Goal: Information Seeking & Learning: Understand process/instructions

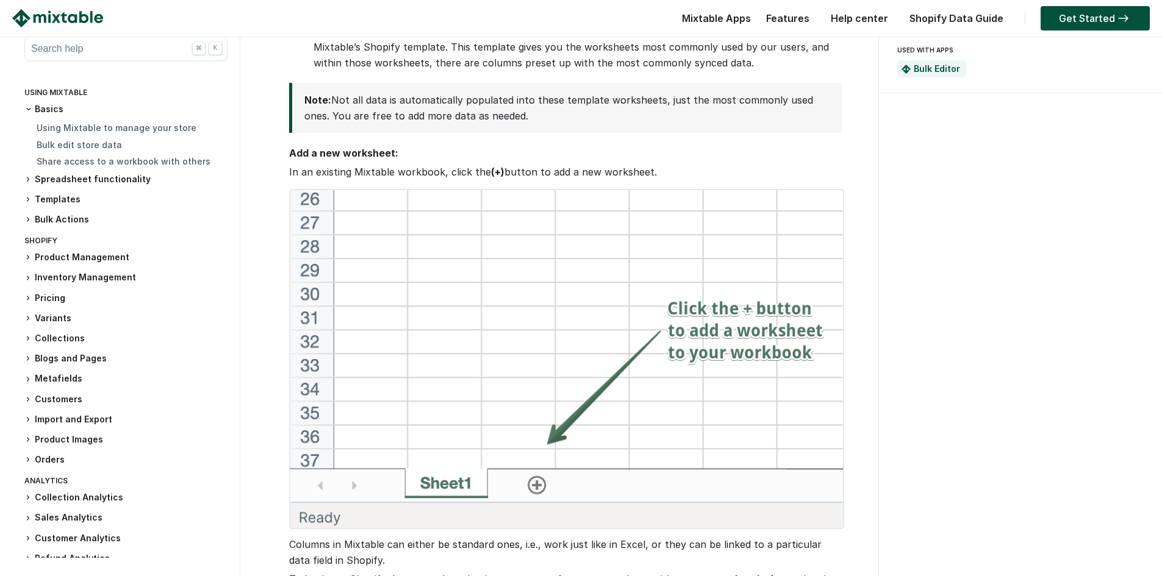
scroll to position [244, 0]
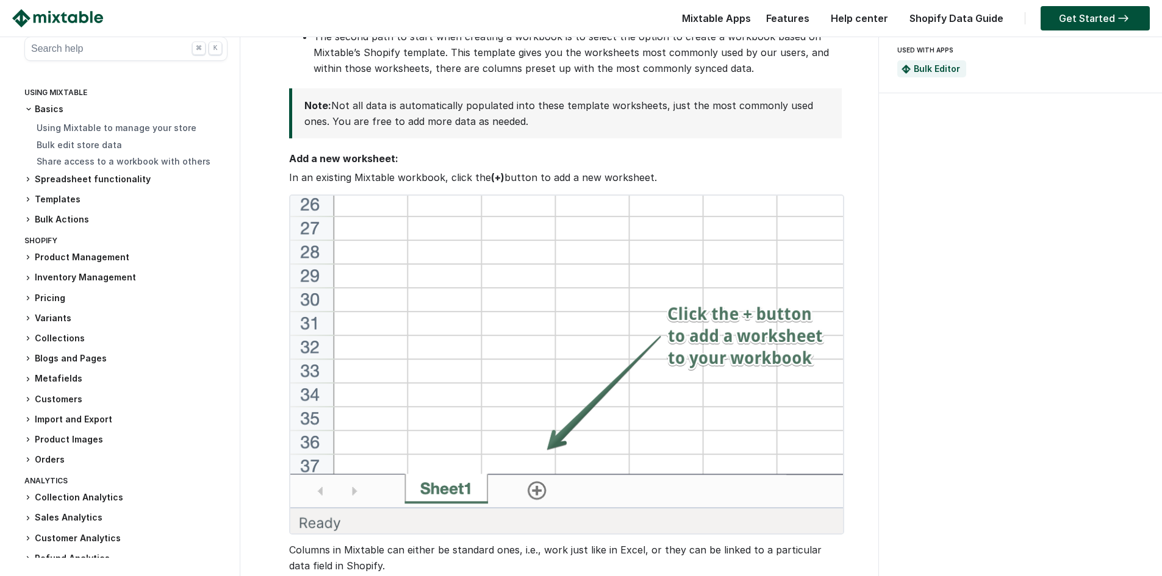
click at [30, 315] on icon at bounding box center [27, 318] width 7 height 7
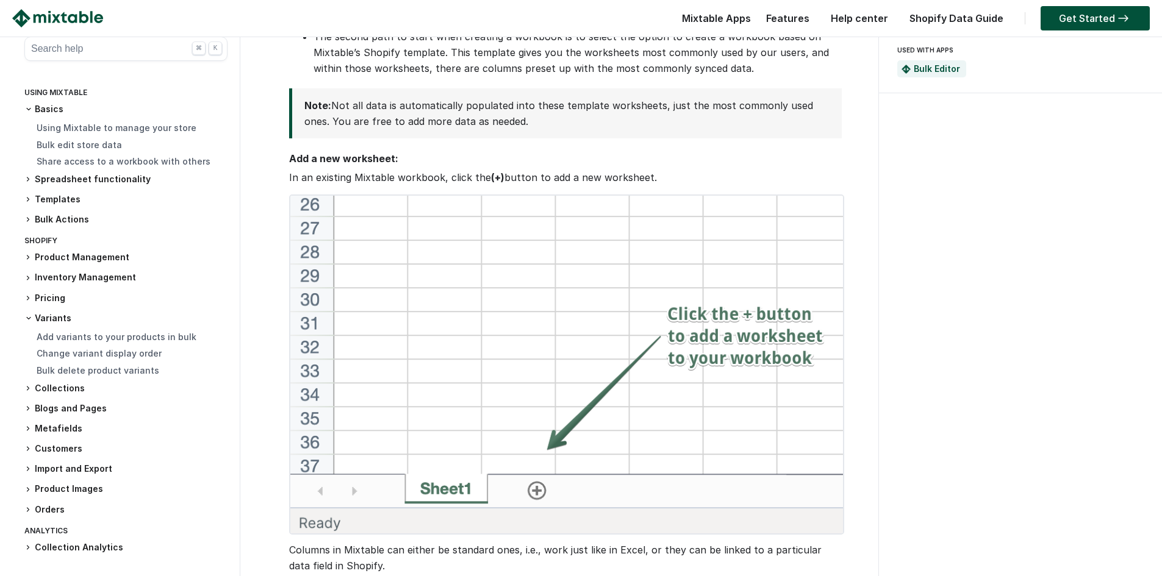
click at [65, 319] on h3 "Variants" at bounding box center [125, 318] width 203 height 12
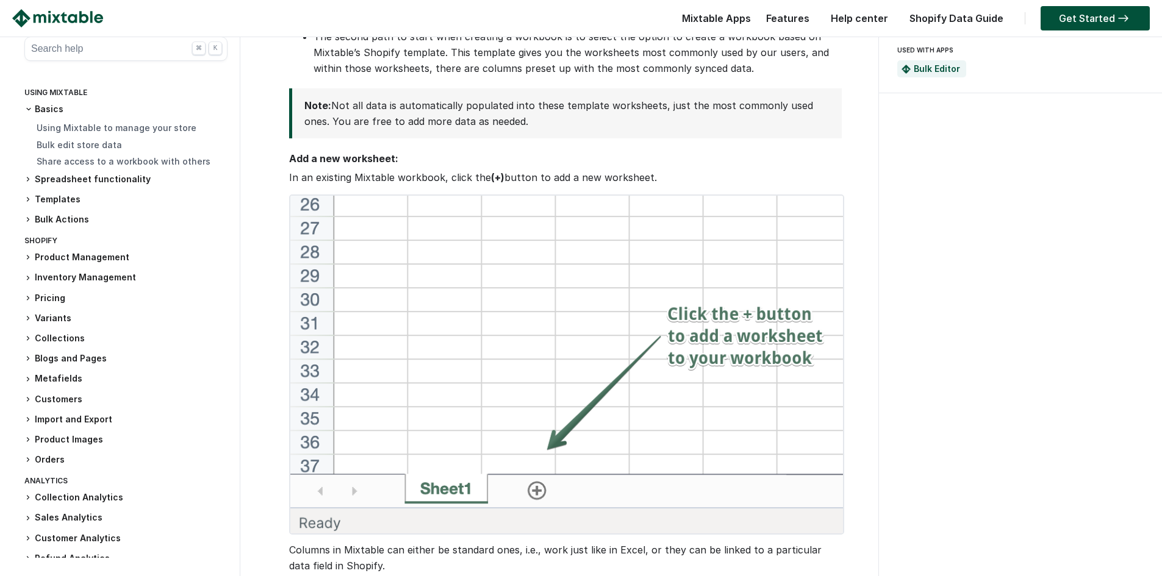
click at [65, 319] on h3 "Variants" at bounding box center [125, 318] width 203 height 13
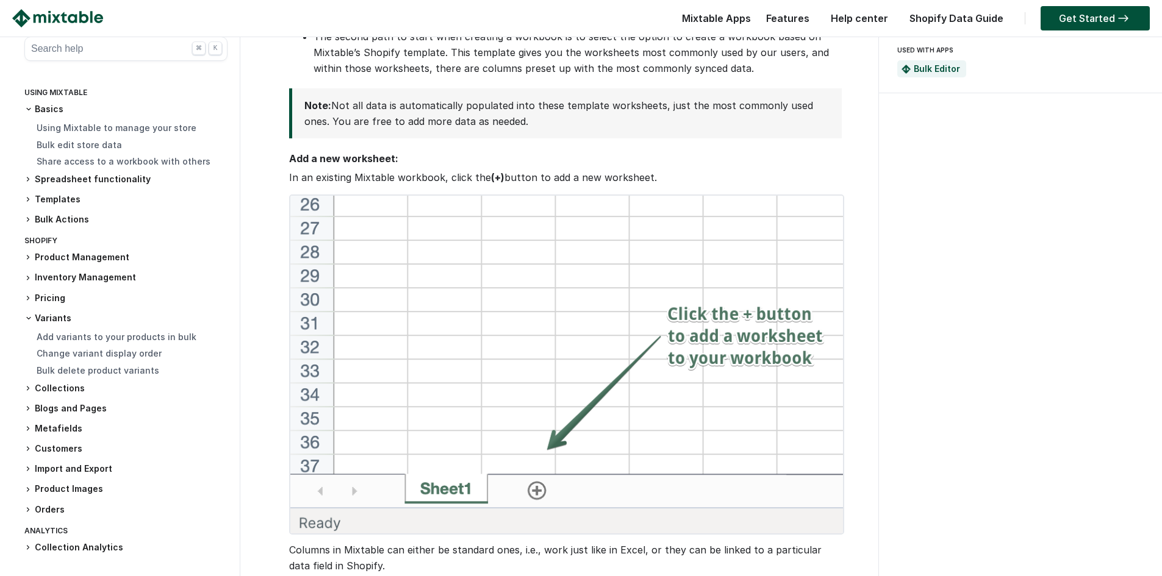
click at [65, 319] on h3 "Variants" at bounding box center [125, 318] width 203 height 12
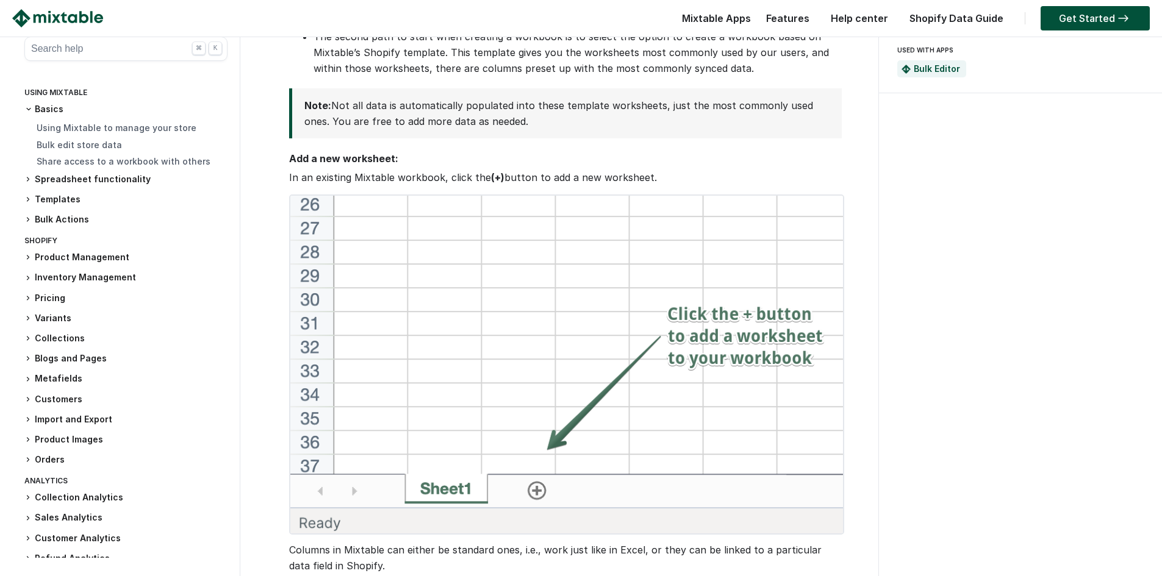
click at [65, 319] on h3 "Variants" at bounding box center [125, 318] width 203 height 13
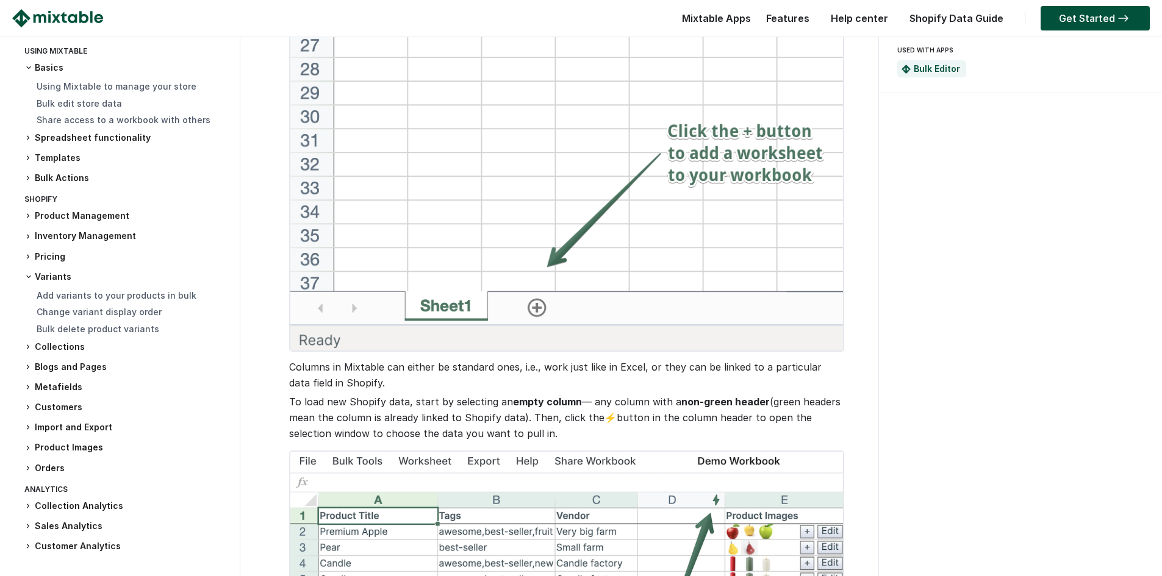
scroll to position [61, 0]
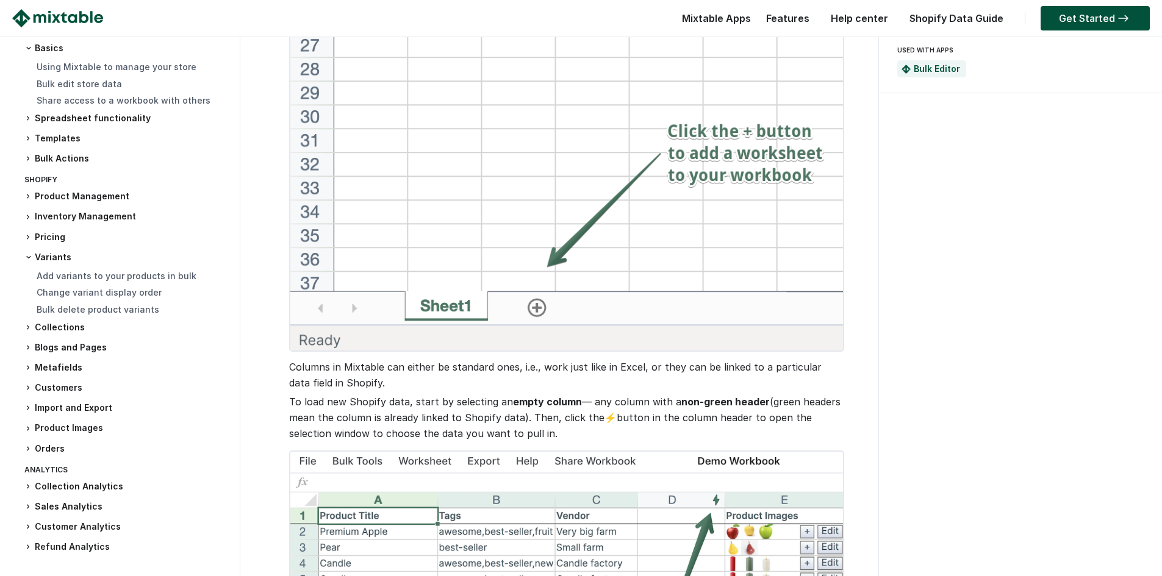
click at [73, 198] on h3 "Product Management" at bounding box center [125, 196] width 203 height 13
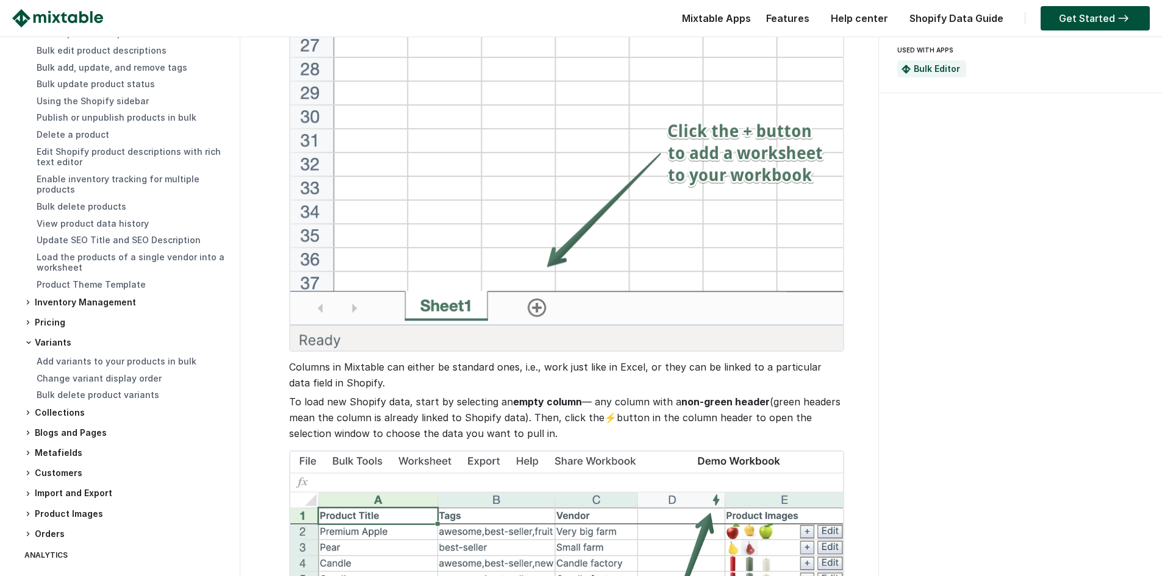
scroll to position [305, 0]
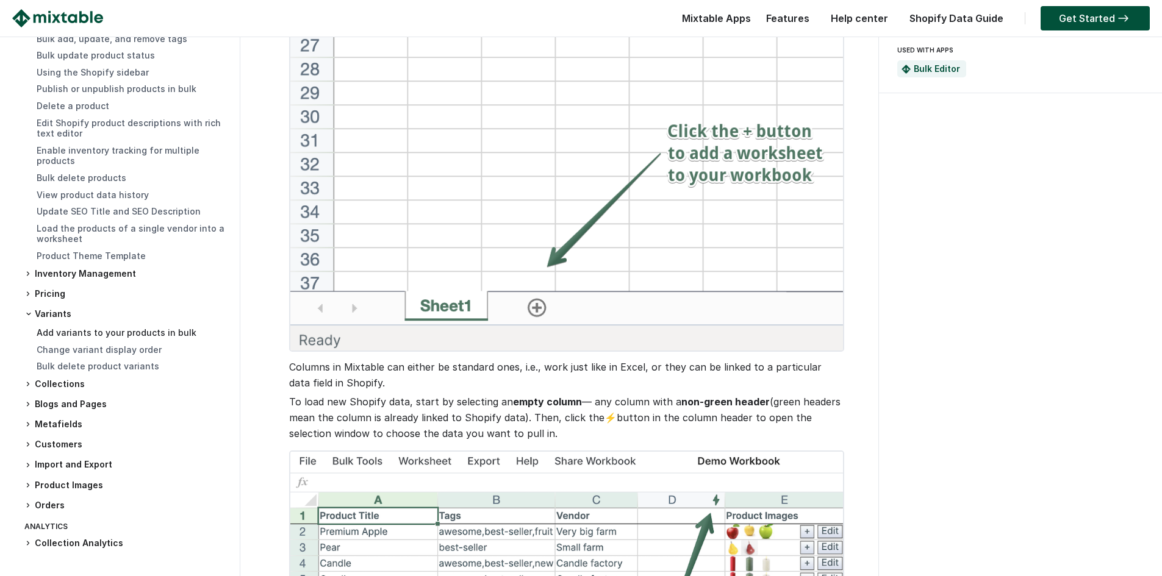
click at [82, 328] on link "Add variants to your products in bulk" at bounding box center [117, 333] width 160 height 10
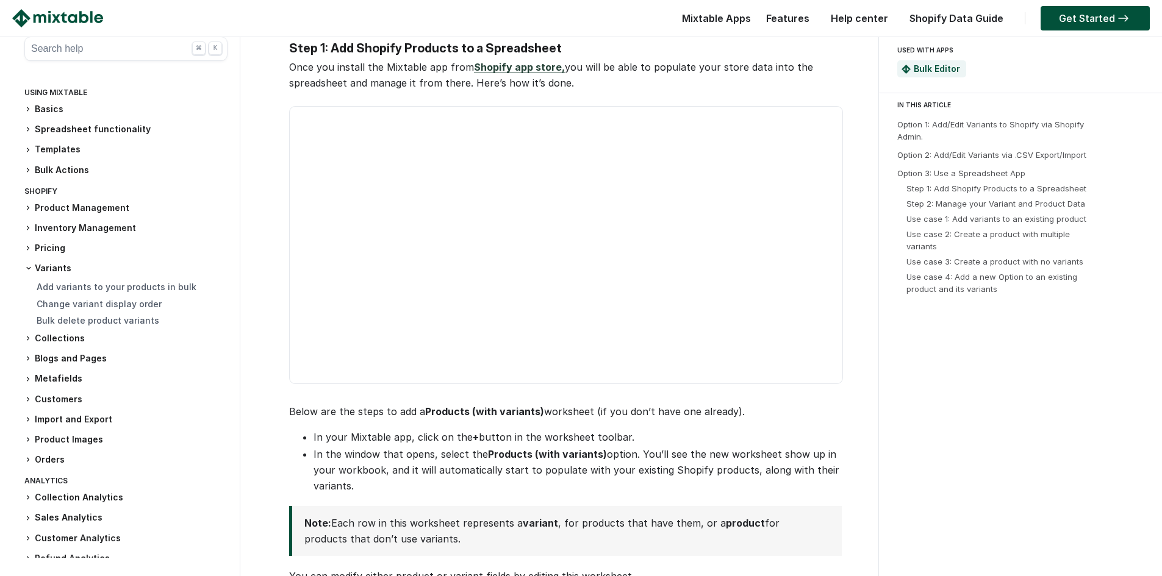
scroll to position [1403, 0]
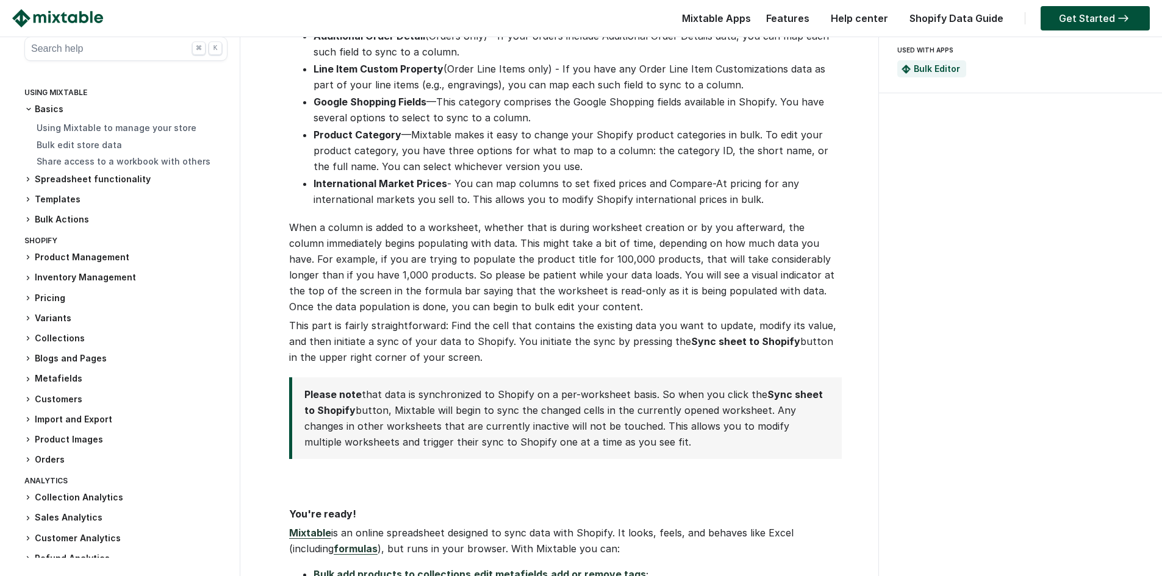
scroll to position [1403, 0]
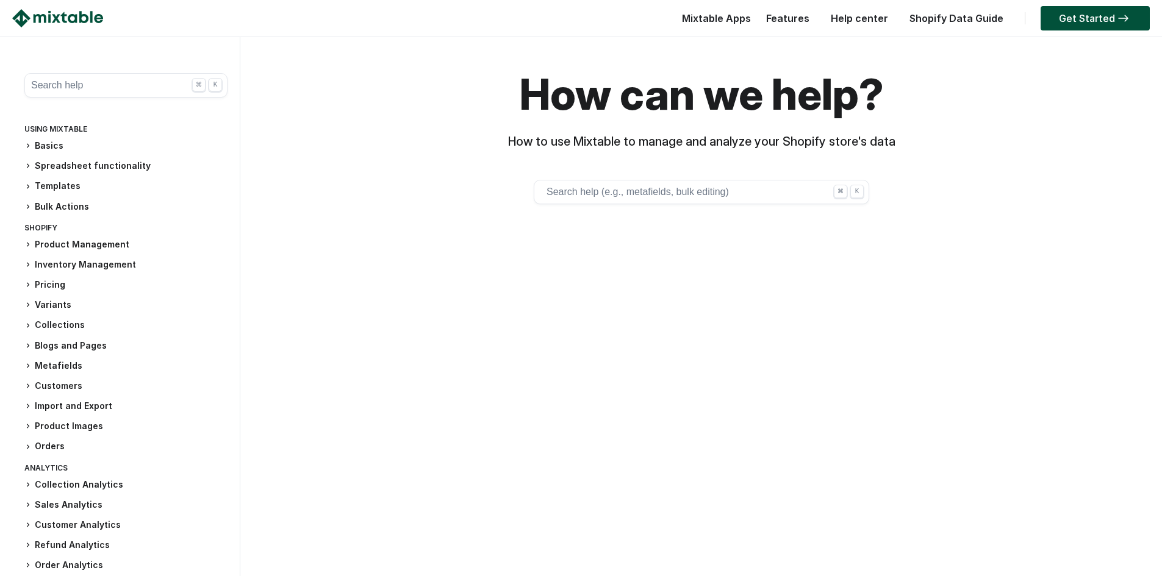
click at [568, 196] on button "Search help (e.g., metafields, bulk editing) ⌘ K" at bounding box center [702, 192] width 336 height 24
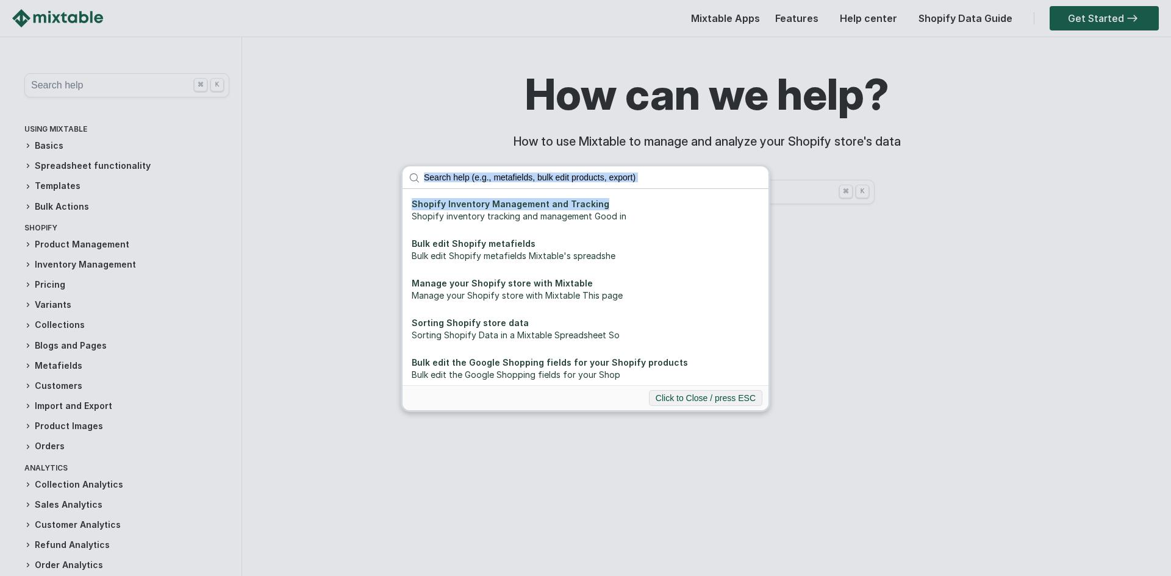
click at [808, 194] on div "Shopify Inventory Management and Tracking Shopify inventory tracking and manage…" at bounding box center [585, 288] width 1171 height 576
click at [788, 154] on div "Shopify Inventory Management and Tracking Shopify inventory tracking and manage…" at bounding box center [585, 288] width 1171 height 576
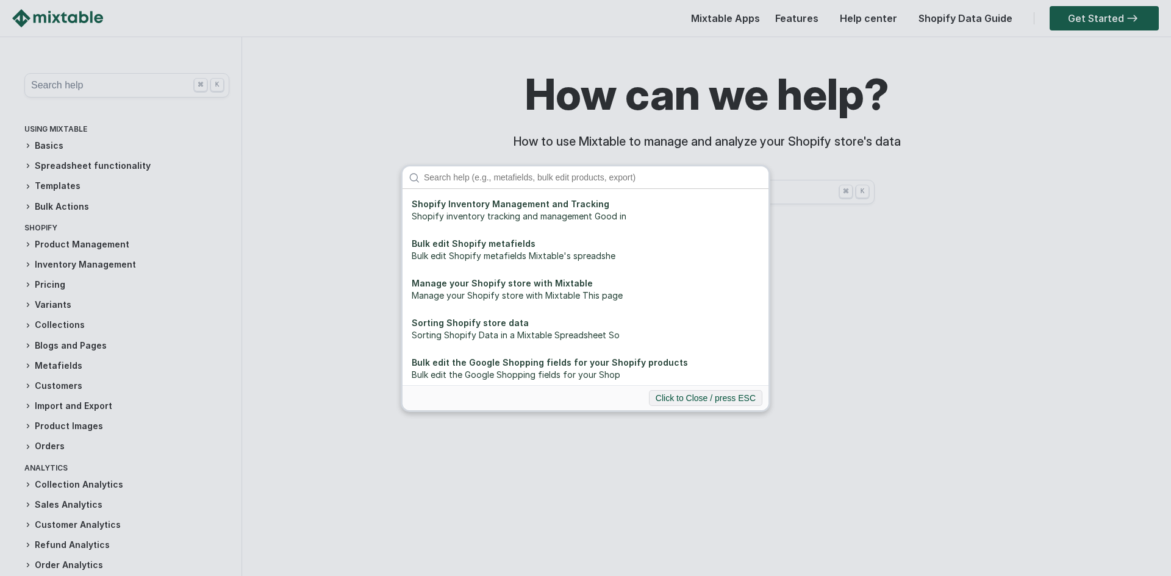
click at [581, 174] on input "Search" at bounding box center [593, 178] width 351 height 22
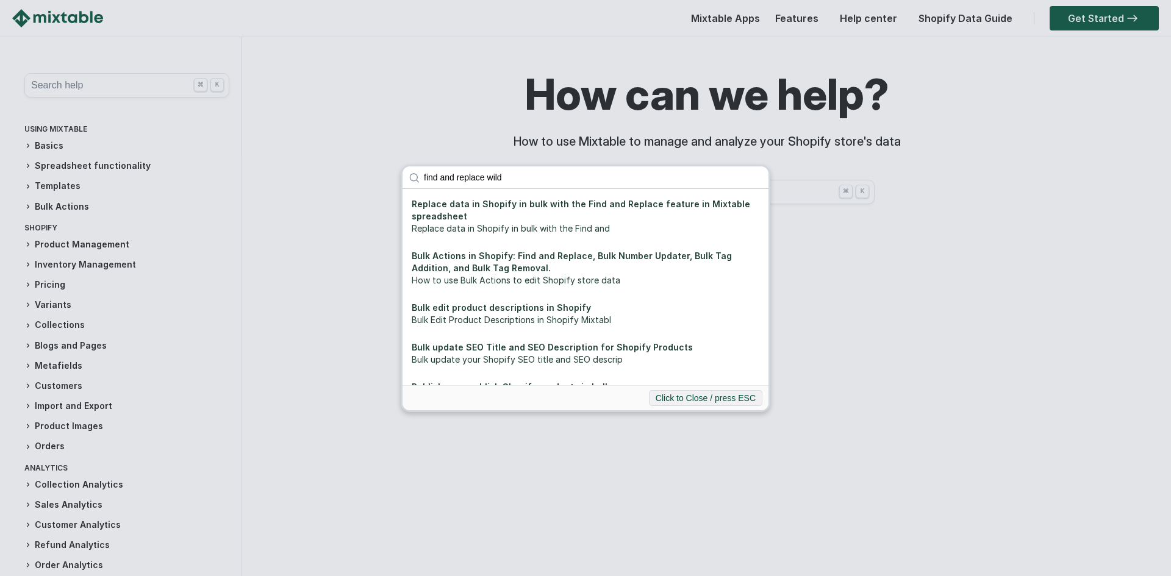
click button "submit" at bounding box center [0, 0] width 0 height 0
click at [537, 182] on input "find and replace wild" at bounding box center [593, 178] width 351 height 22
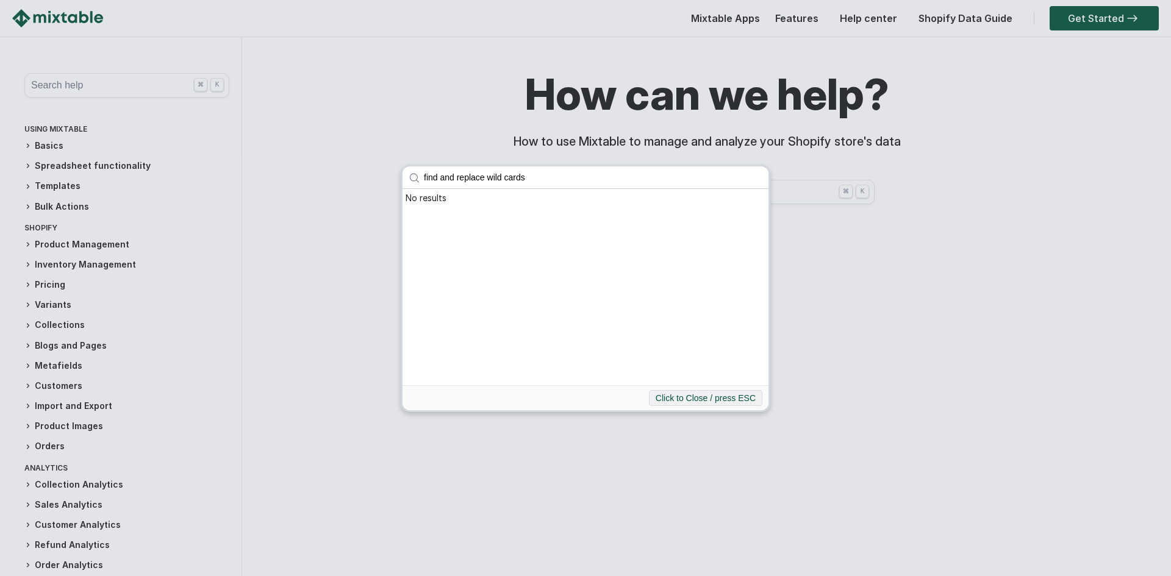
click button "submit" at bounding box center [0, 0] width 0 height 0
drag, startPoint x: 489, startPoint y: 178, endPoint x: 592, endPoint y: 166, distance: 103.2
click at [592, 167] on input "find and replace wild cards" at bounding box center [593, 178] width 351 height 22
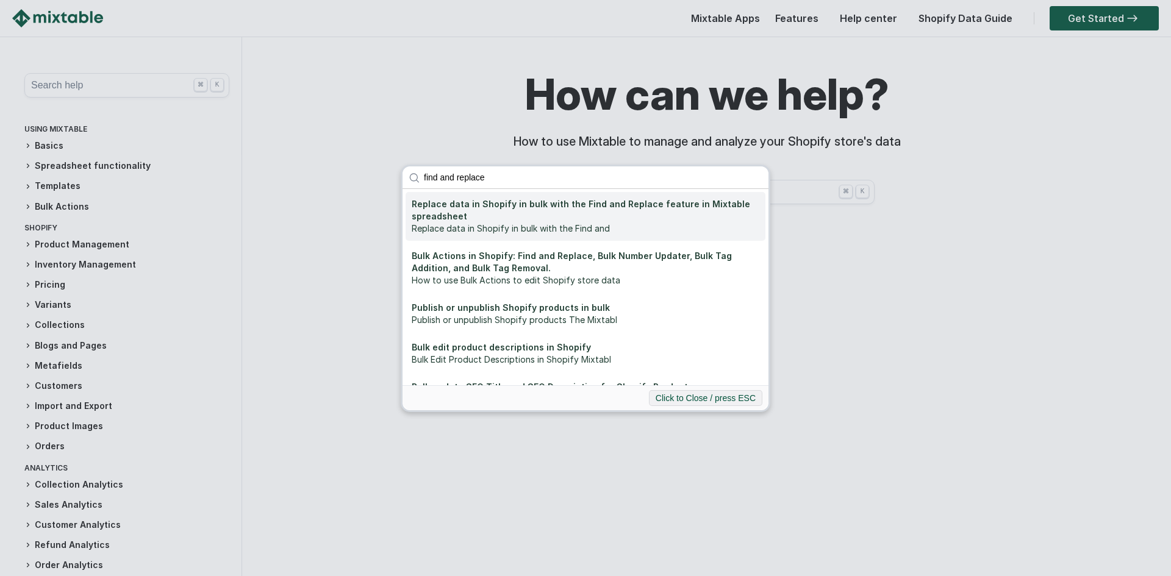
type input "find and replace"
click at [550, 211] on div "Replace data in Shopify in bulk with the Find and Replace feature in Mixtable s…" at bounding box center [586, 210] width 348 height 24
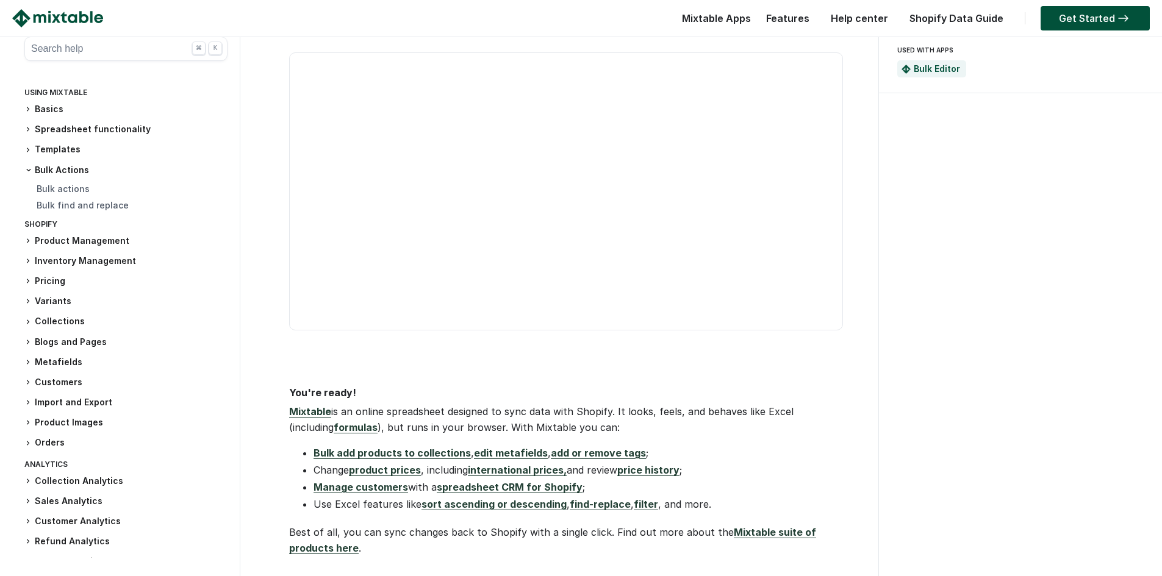
scroll to position [265, 0]
